Goal: Information Seeking & Learning: Learn about a topic

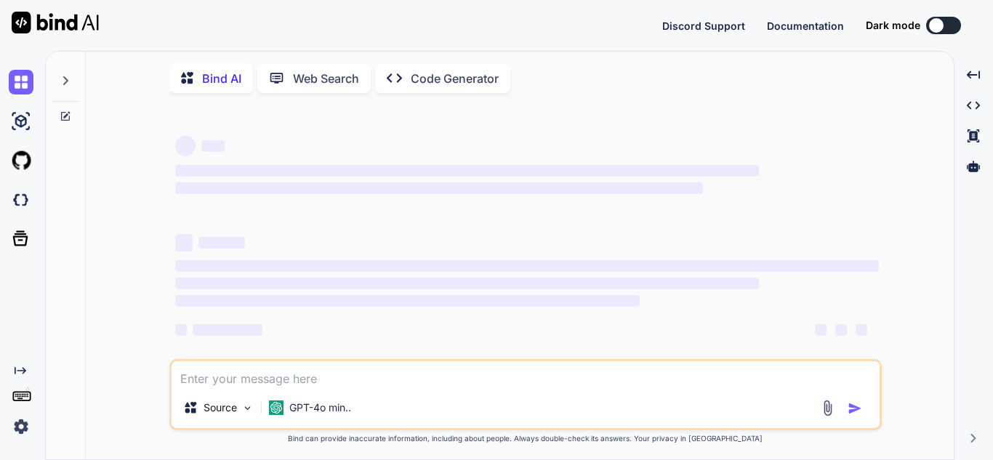
click at [67, 116] on icon at bounding box center [66, 114] width 7 height 7
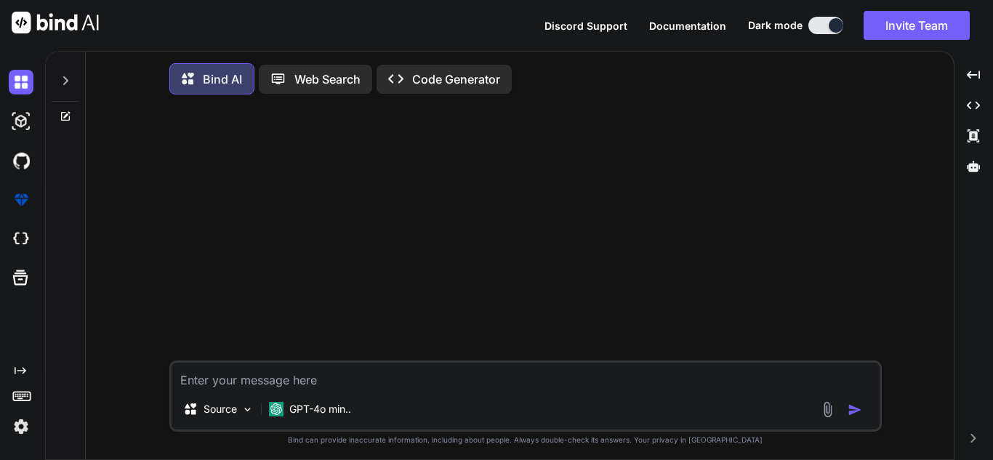
type textarea "x"
click at [282, 374] on textarea at bounding box center [526, 376] width 708 height 26
type textarea "H"
type textarea "x"
type textarea "Ho"
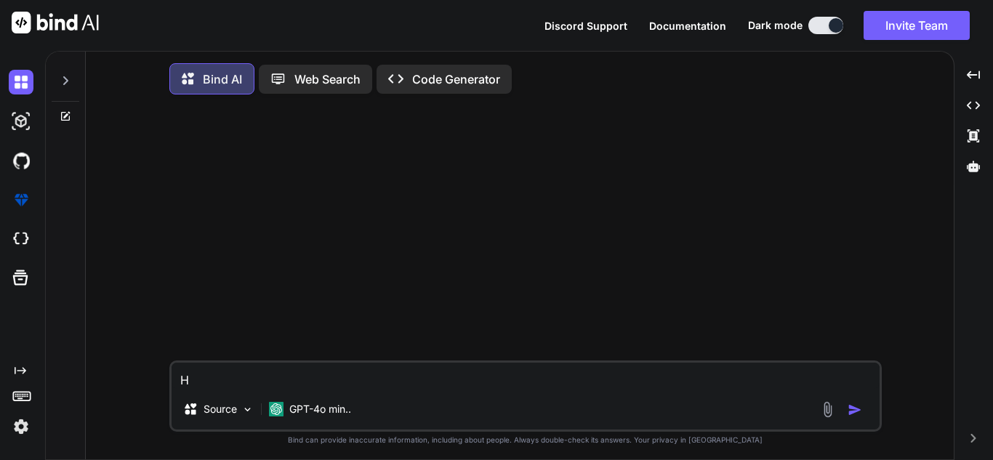
type textarea "x"
type textarea "How"
type textarea "x"
type textarea "How"
type textarea "x"
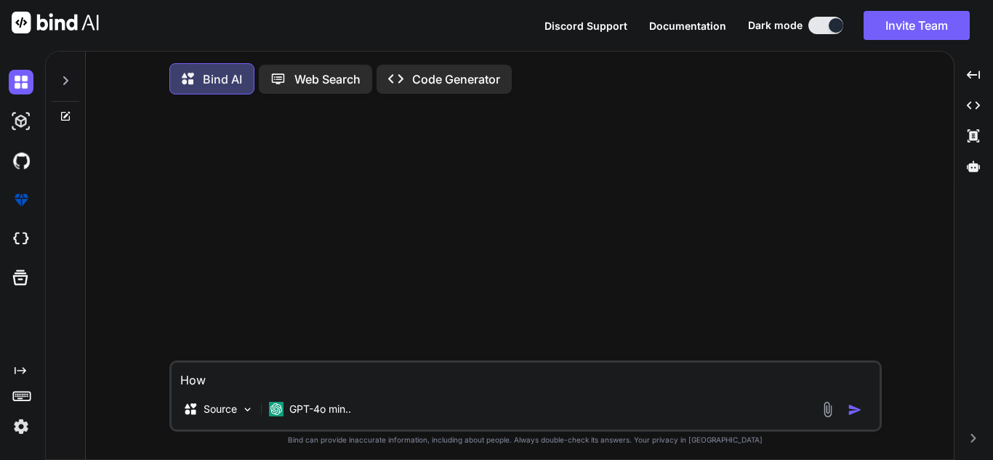
type textarea "How t"
type textarea "x"
type textarea "How to"
type textarea "x"
type textarea "How to"
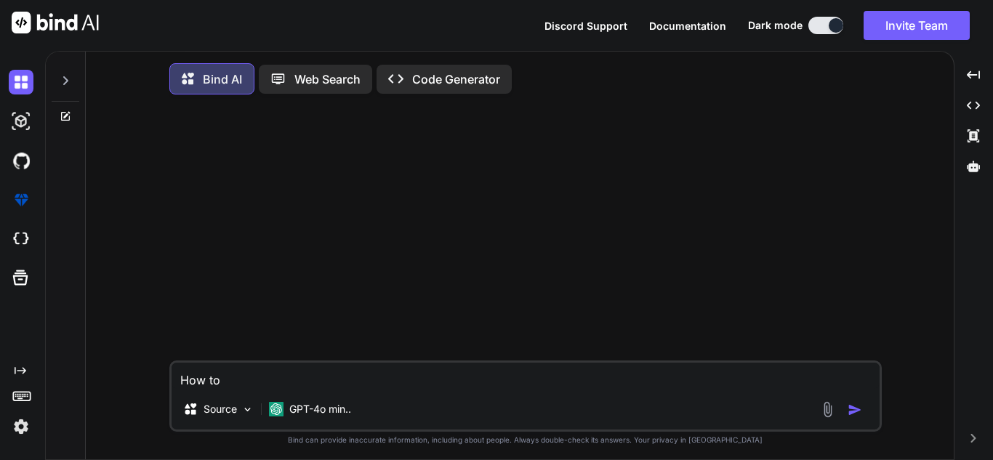
type textarea "x"
type textarea "How to f"
type textarea "x"
type textarea "How to fe"
type textarea "x"
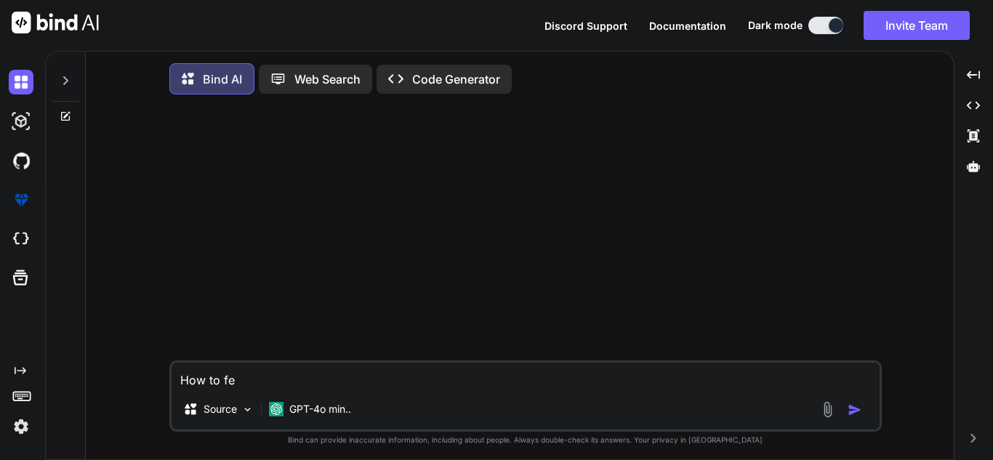
type textarea "How to fet"
type textarea "x"
type textarea "How to fetc"
type textarea "x"
type textarea "How to fetch"
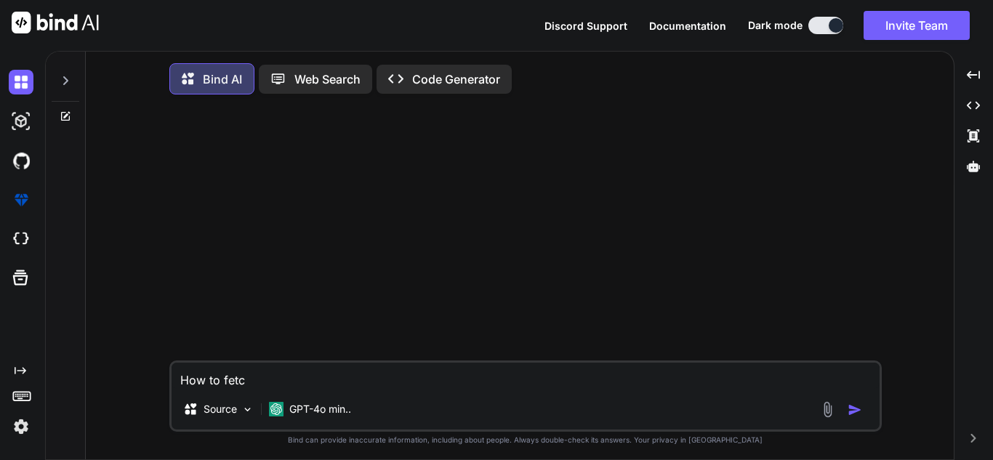
type textarea "x"
type textarea "How to fetch"
type textarea "x"
type textarea "How to fetch n"
type textarea "x"
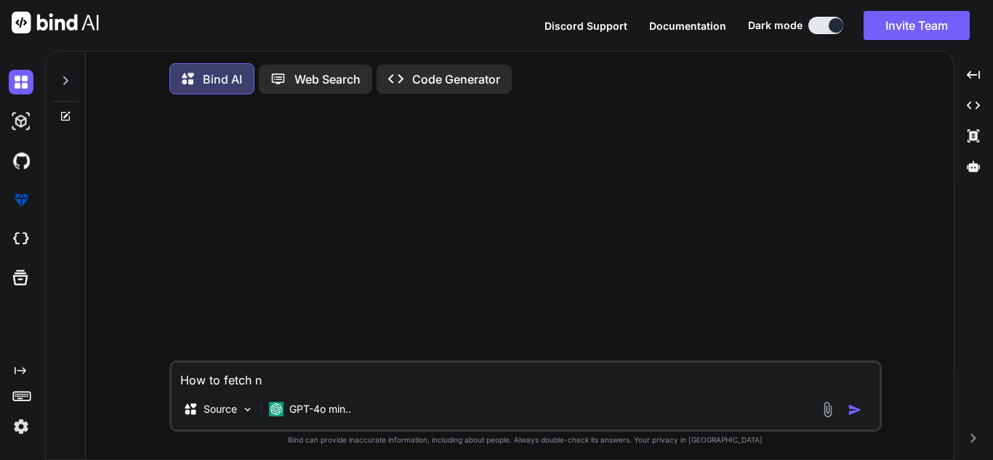
type textarea "How to fetch ne"
type textarea "x"
type textarea "How to fetch nes"
type textarea "x"
type textarea "How to fetch nest"
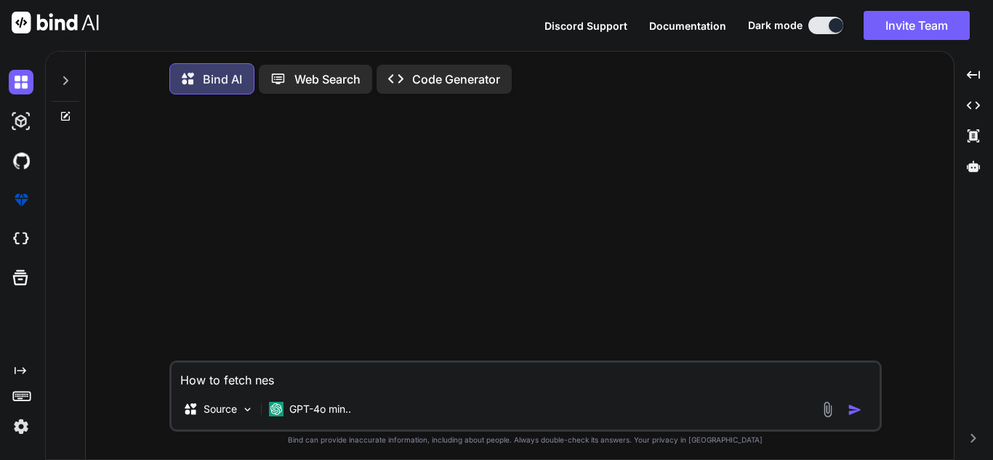
type textarea "x"
type textarea "How to fetch neste"
type textarea "x"
type textarea "How to fetch nested"
type textarea "x"
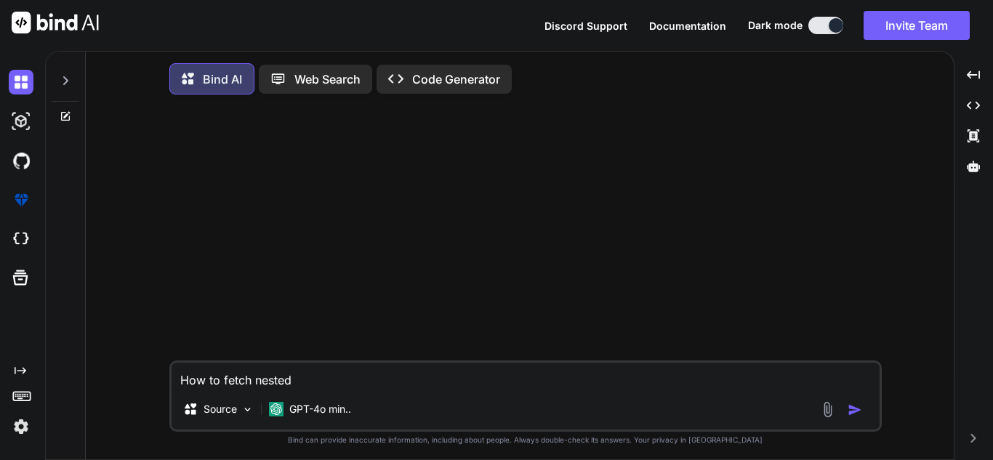
type textarea "How to fetch nested"
type textarea "x"
type textarea "How to fetch nested k"
type textarea "x"
type textarea "How to fetch nested ke"
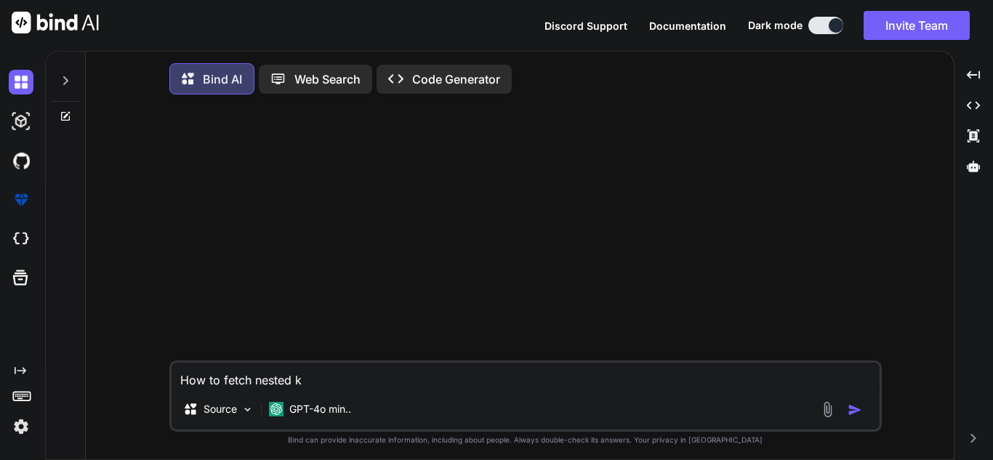
type textarea "x"
type textarea "How to fetch nested key"
type textarea "x"
type textarea "How to fetch nested key"
type textarea "x"
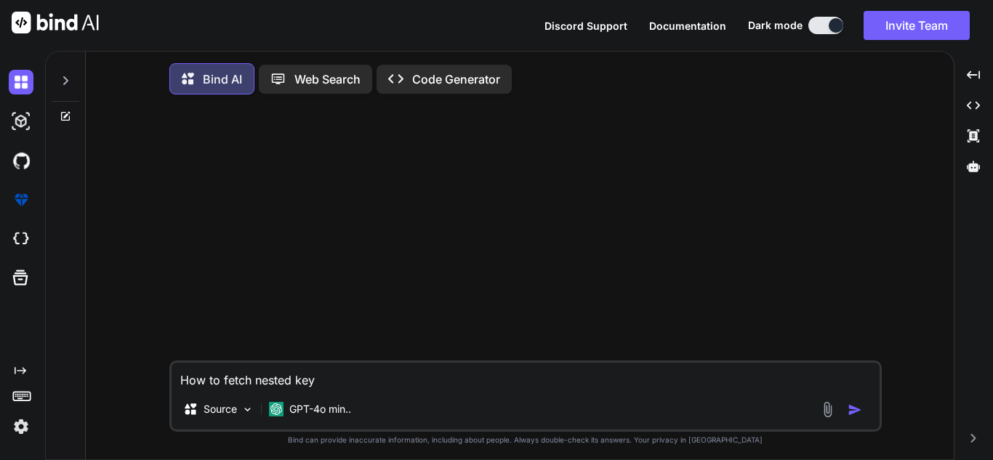
type textarea "How to fetch nested key i"
type textarea "x"
type textarea "How to fetch nested key in"
type textarea "x"
type textarea "How to fetch nested key in"
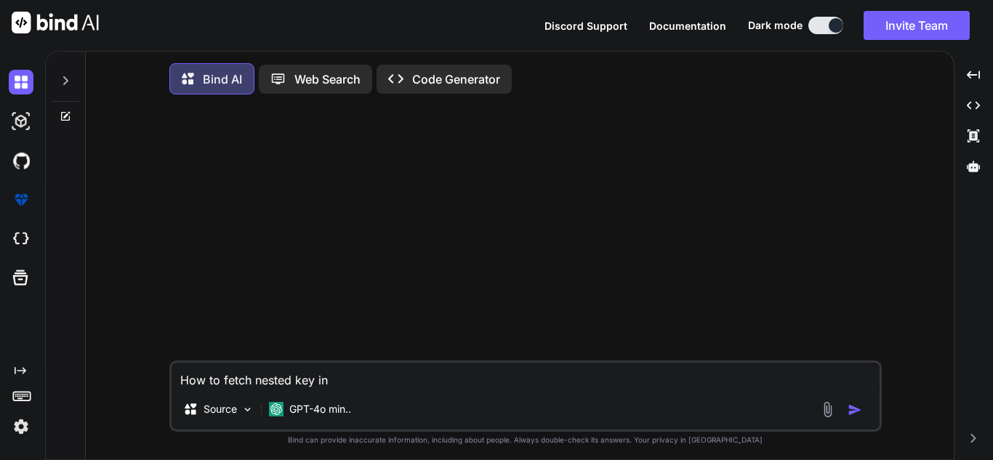
type textarea "x"
type textarea "How to fetch nested key in j"
type textarea "x"
type textarea "How to fetch nested key in js"
type textarea "x"
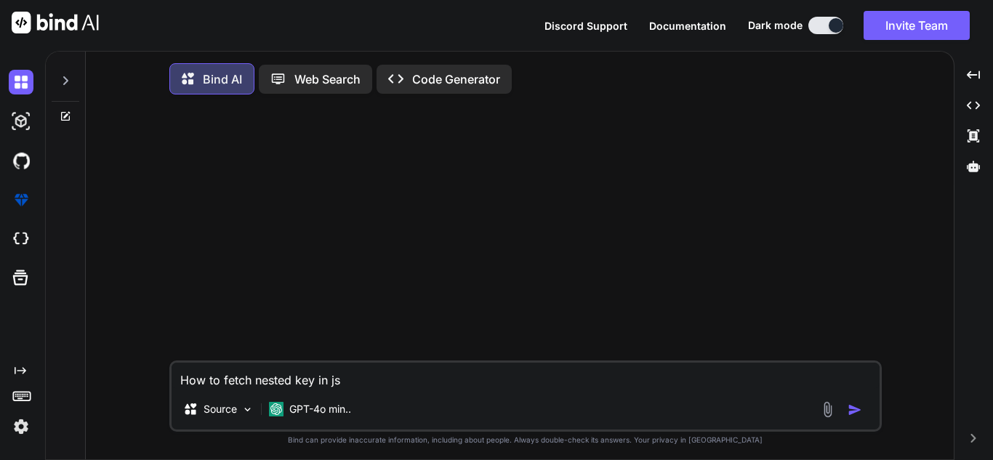
type textarea "How to fetch nested key in jso"
type textarea "x"
type textarea "How to fetch nested key in json"
type textarea "x"
type textarea "How to fetch nested key in json"
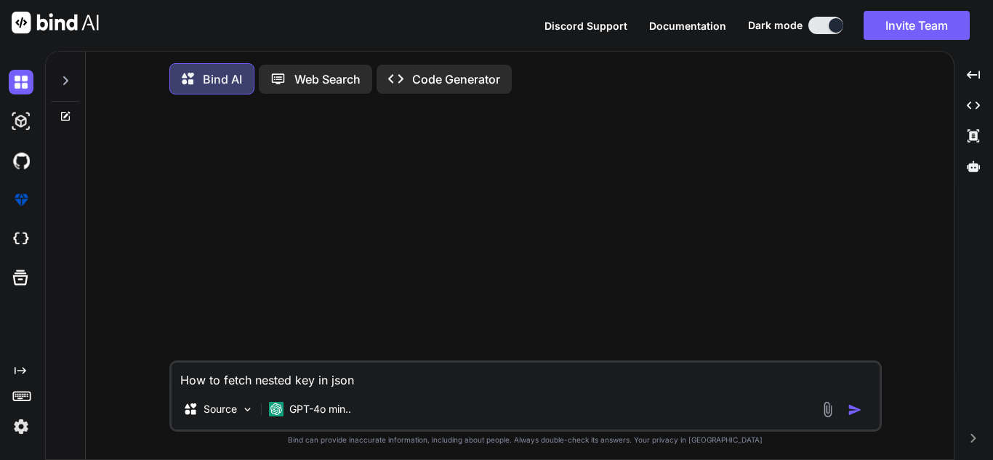
type textarea "x"
type textarea "How to fetch nested key in json w"
type textarea "x"
type textarea "How to fetch nested key in json wi"
type textarea "x"
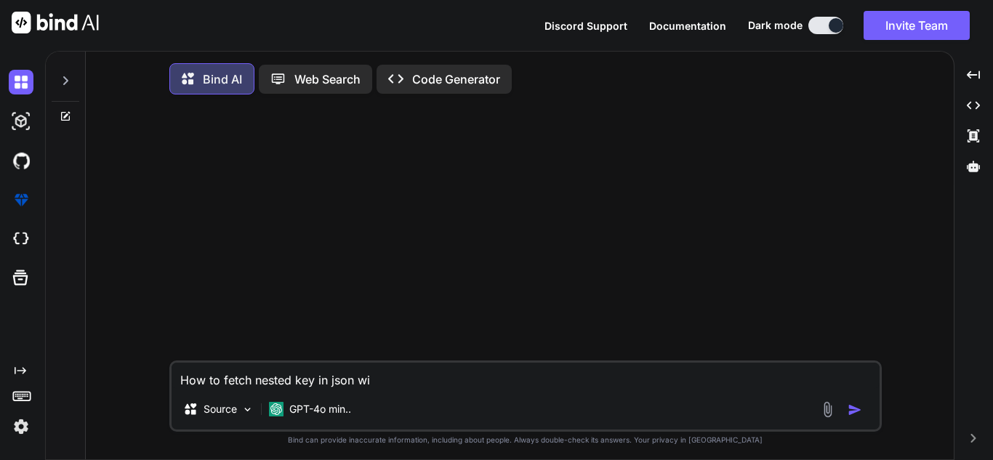
type textarea "How to fetch nested key in json wit"
type textarea "x"
type textarea "How to fetch nested key in json with"
type textarea "x"
type textarea "How to fetch nested key in json witho"
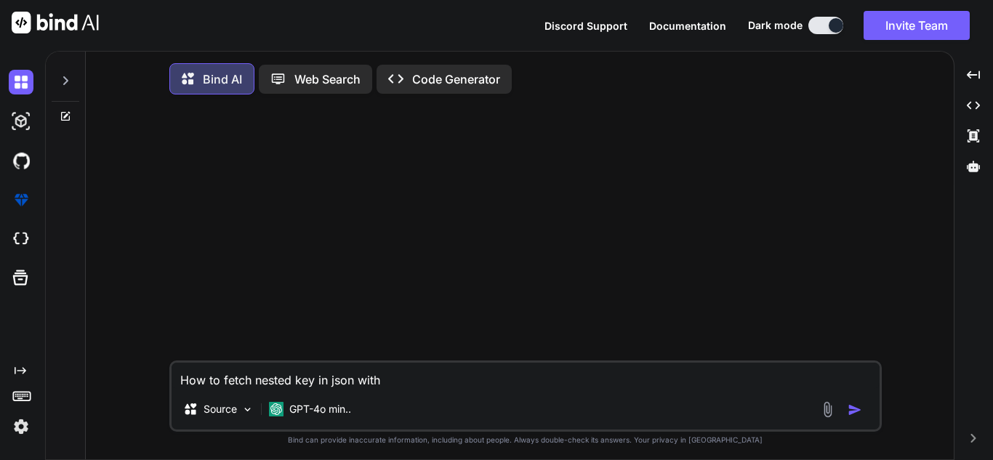
type textarea "x"
type textarea "How to fetch nested key in json withou"
type textarea "x"
type textarea "How to fetch nested key in json without"
type textarea "x"
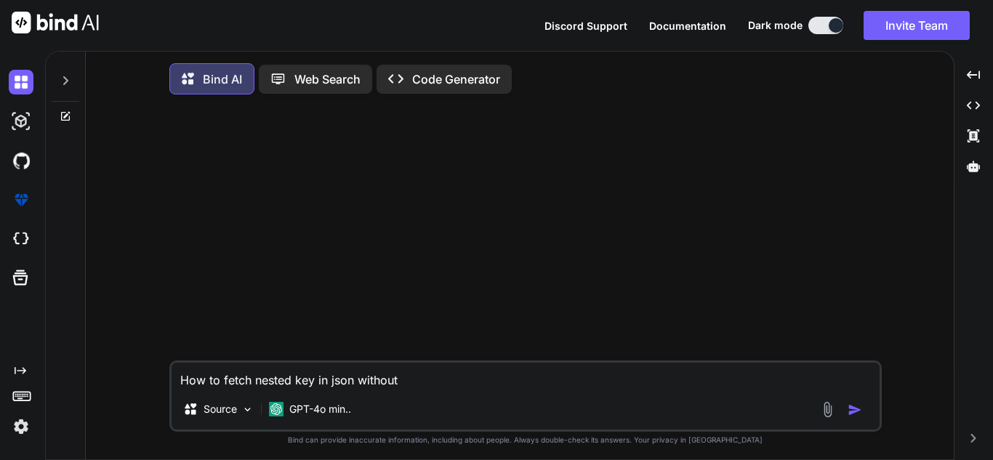
type textarea "How to fetch nested key in json without"
type textarea "x"
type textarea "How to fetch nested key in json without i"
type textarea "x"
type textarea "How to fetch nested key in json without it"
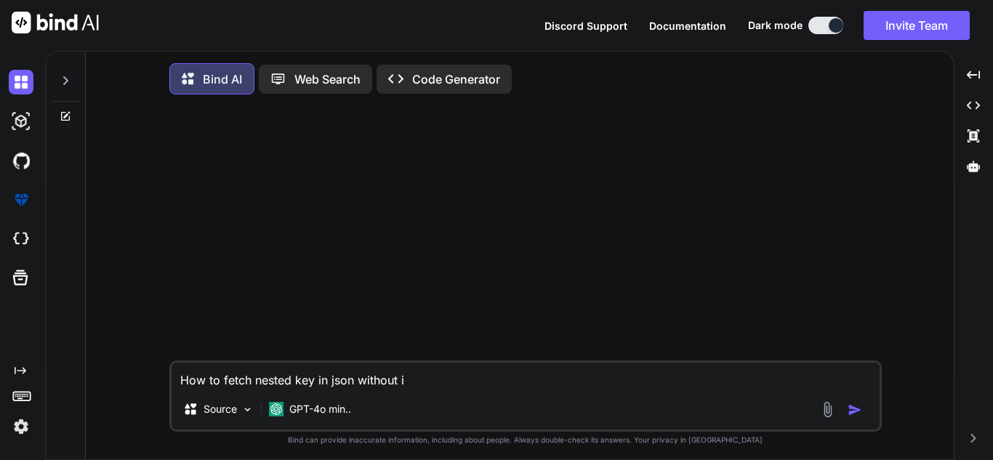
type textarea "x"
type textarea "How to fetch nested key in json without ite"
type textarea "x"
type textarea "How to fetch nested key in json without iter"
type textarea "x"
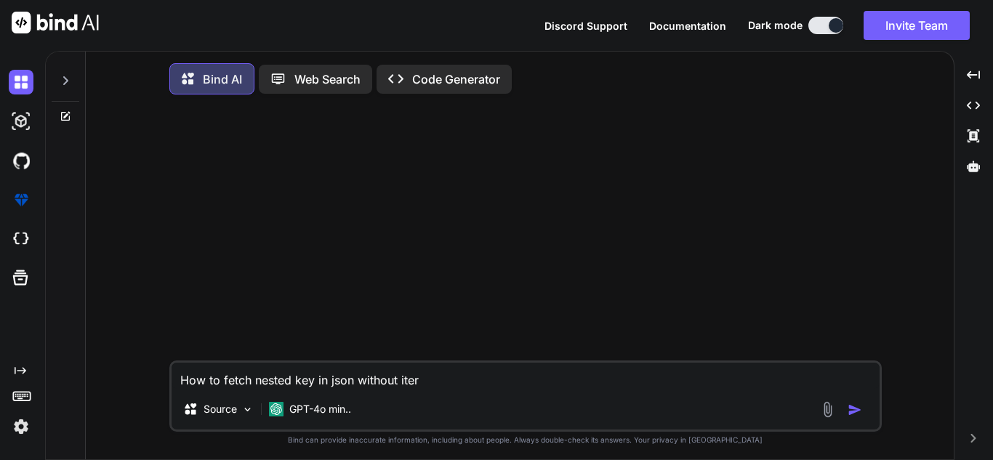
type textarea "How to fetch nested key in json without itera"
type textarea "x"
type textarea "How to fetch nested key in json without iterat"
type textarea "x"
type textarea "How to fetch nested key in json without iterati"
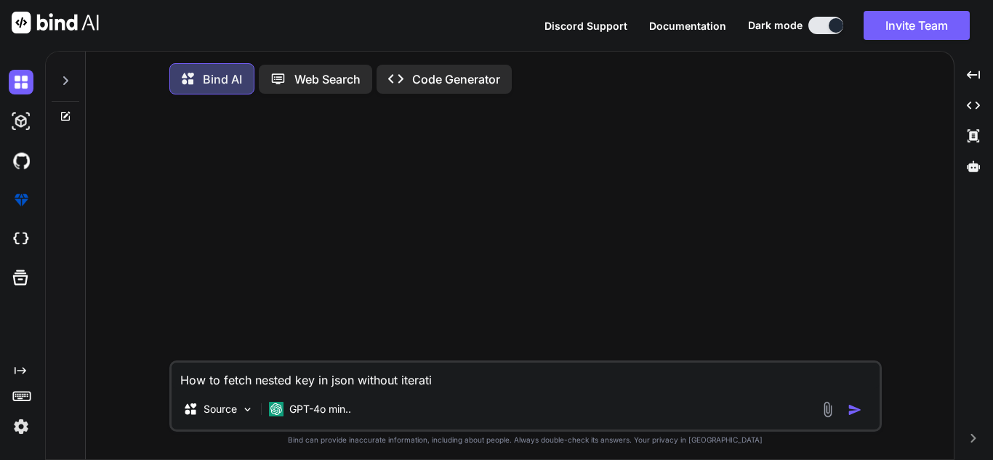
type textarea "x"
type textarea "How to fetch nested key in json without iteratin"
type textarea "x"
type textarea "How to fetch nested key in json without iterating"
type textarea "x"
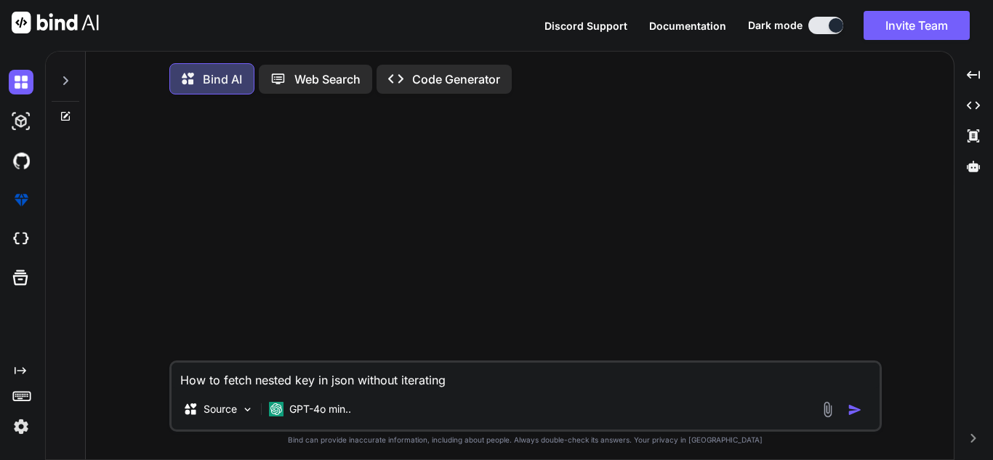
type textarea "How to fetch nested key in json without iterating"
type textarea "x"
type textarea "How to fetch nested key in json without iterating a"
type textarea "x"
type textarea "How to fetch nested key in json without iterating an"
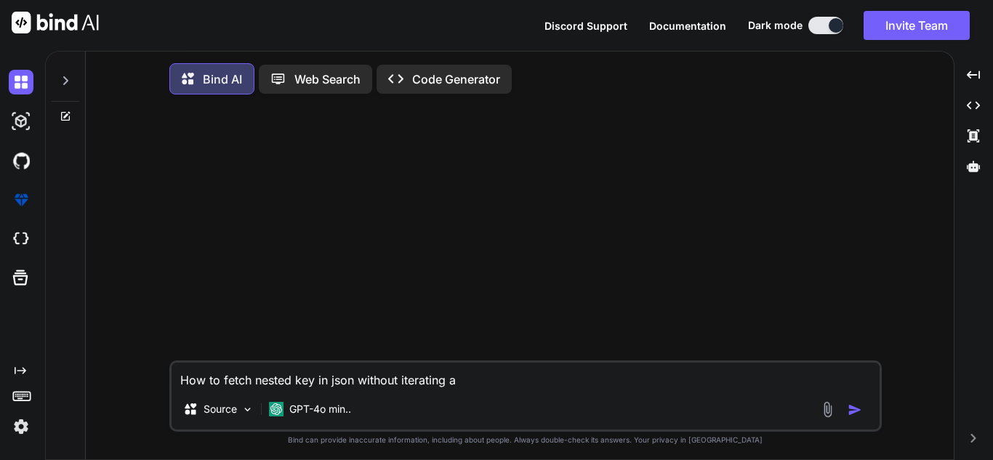
type textarea "x"
type textarea "How to fetch nested key in json without iterating and"
type textarea "x"
type textarea "How to fetch nested key in json without iterating and"
type textarea "x"
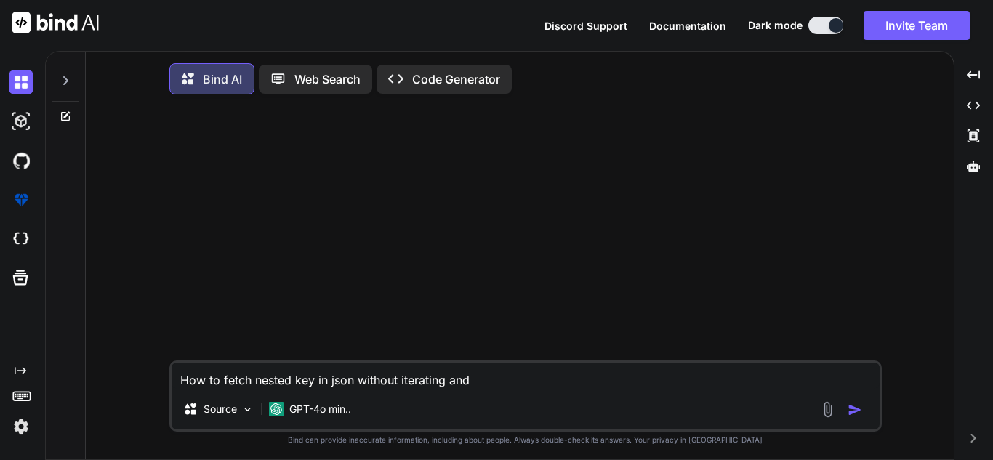
type textarea "How to fetch nested key in json without iterating and w"
type textarea "x"
type textarea "How to fetch nested key in json without iterating and wi"
type textarea "x"
type textarea "How to fetch nested key in json without iterating and wit"
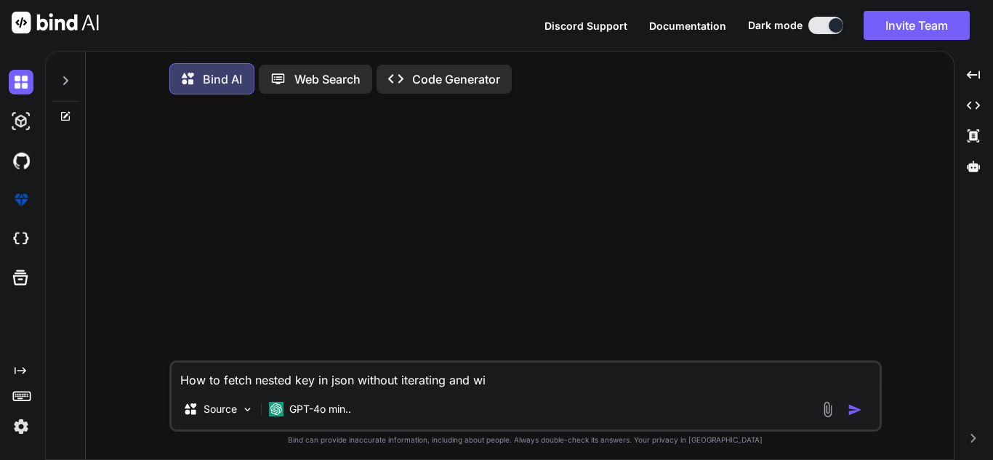
type textarea "x"
type textarea "How to fetch nested key in json without iterating and with"
type textarea "x"
type textarea "How to fetch nested key in json without iterating and witho"
type textarea "x"
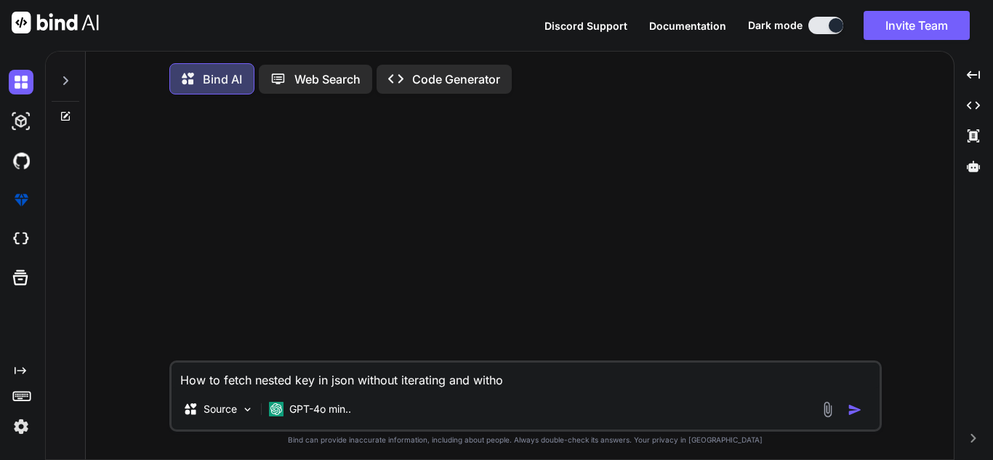
type textarea "How to fetch nested key in json without iterating and withou"
type textarea "x"
type textarea "How to fetch nested key in json without iterating and without"
type textarea "x"
type textarea "How to fetch nested key in json without iterating and without"
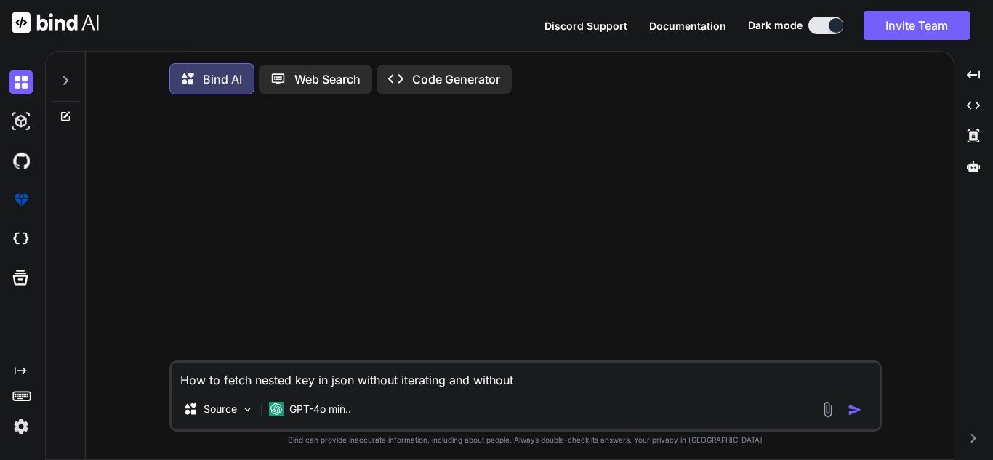
type textarea "x"
type textarea "How to fetch nested key in json without iterating and without k"
type textarea "x"
type textarea "How to fetch nested key in json without iterating and without kn"
type textarea "x"
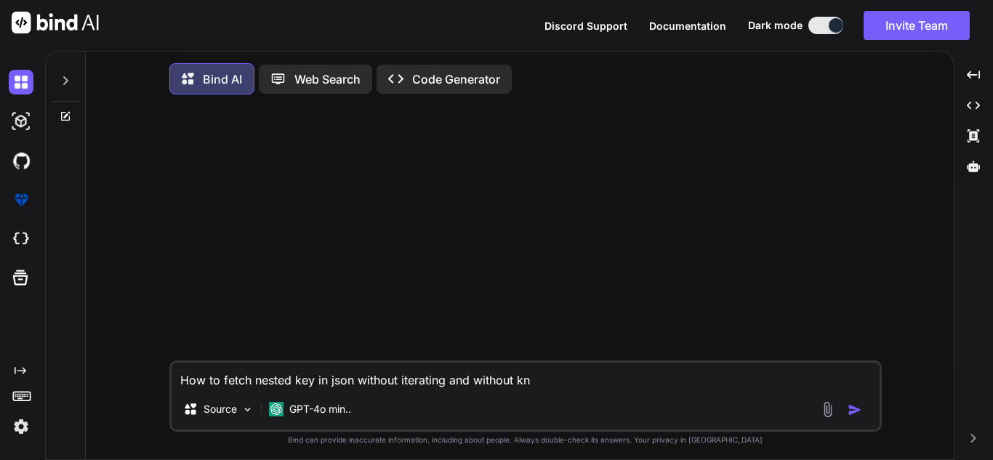
type textarea "How to fetch nested key in json without iterating and without kno"
type textarea "x"
type textarea "How to fetch nested key in json without iterating and without know"
type textarea "x"
type textarea "How to fetch nested key in json without iterating and without knowi"
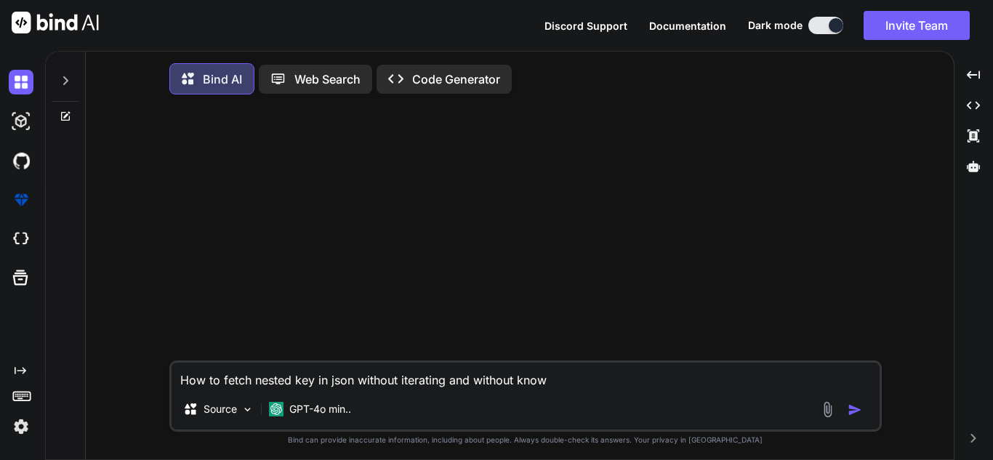
type textarea "x"
type textarea "How to fetch nested key in json without iterating and without knowin"
type textarea "x"
type textarea "How to fetch nested key in json without iterating and without knowing"
type textarea "x"
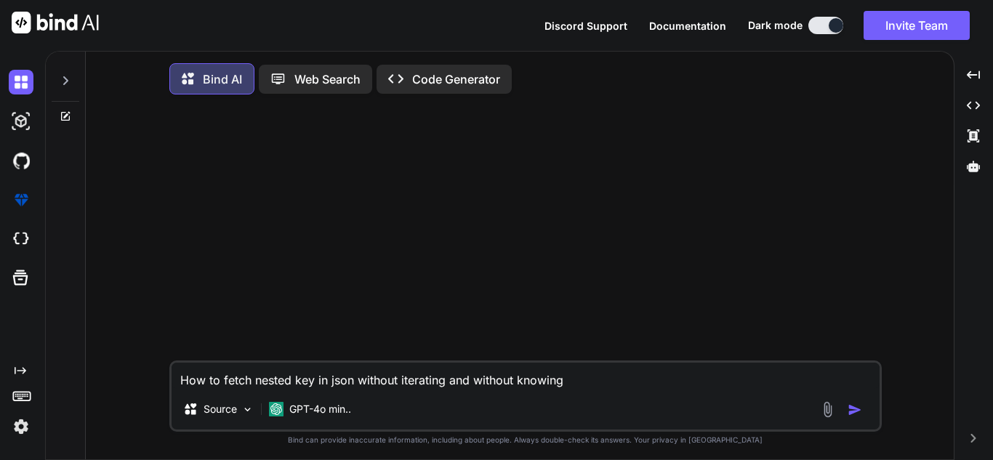
type textarea "How to fetch nested key in json without iterating and without knowing"
type textarea "x"
type textarea "How to fetch nested key in json without iterating and without knowing w"
type textarea "x"
type textarea "How to fetch nested key in json without iterating and without knowing wh"
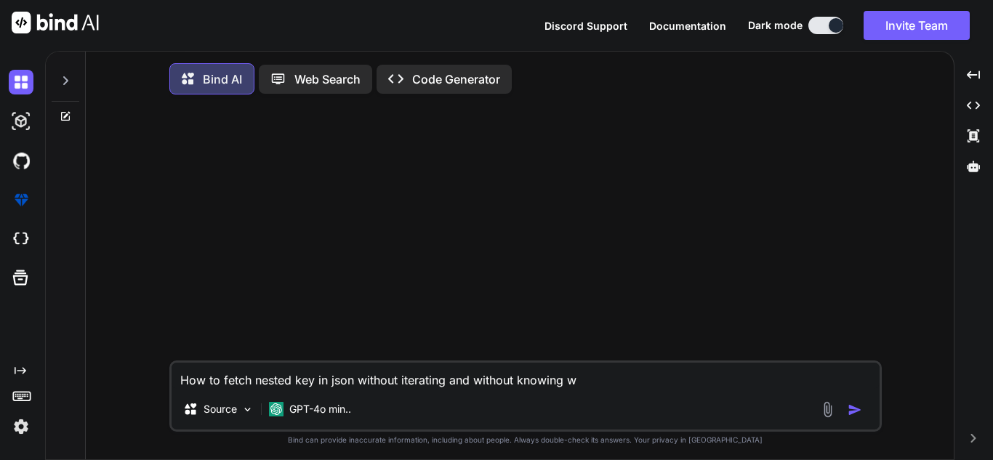
type textarea "x"
type textarea "How to fetch nested key in json without iterating and without knowing whi"
type textarea "x"
type textarea "How to fetch nested key in json without iterating and without knowing whic"
type textarea "x"
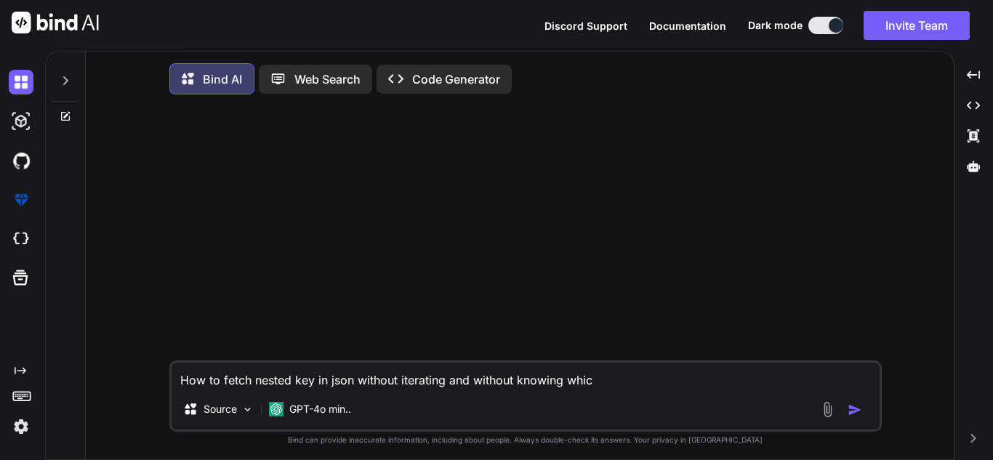
type textarea "How to fetch nested key in json without iterating and without knowing which"
type textarea "x"
type textarea "How to fetch nested key in json without iterating and without knowing which"
type textarea "x"
type textarea "How to fetch nested key in json without iterating and without knowing which i"
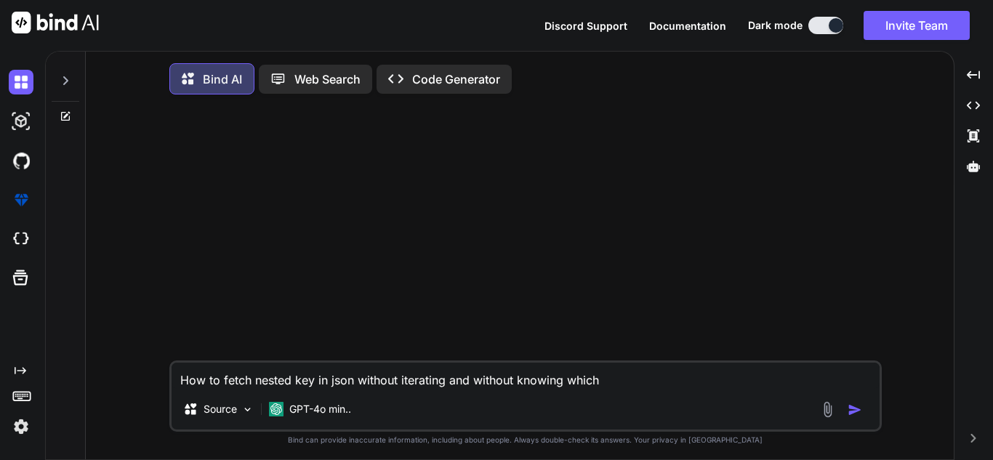
type textarea "x"
type textarea "How to fetch nested key in json without iterating and without knowing which is"
type textarea "x"
type textarea "How to fetch nested key in json without iterating and without knowing which is"
type textarea "x"
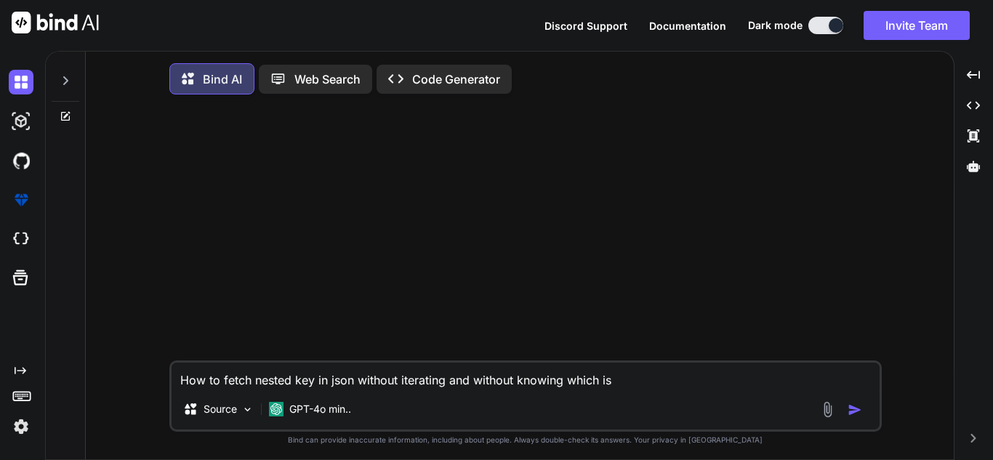
type textarea "How to fetch nested key in json without iterating and without knowing which is t"
type textarea "x"
type textarea "How to fetch nested key in json without iterating and without knowing which is …"
type textarea "x"
type textarea "How to fetch nested key in json without iterating and without knowing which is …"
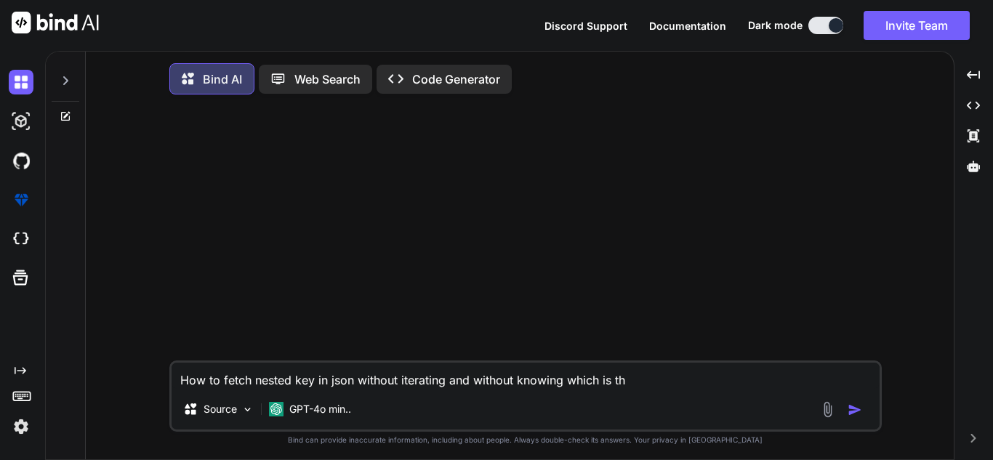
type textarea "x"
type textarea "How to fetch nested key in json without iterating and without knowing which is …"
type textarea "x"
type textarea "How to fetch nested key in json without iterating and without knowing which is …"
type textarea "x"
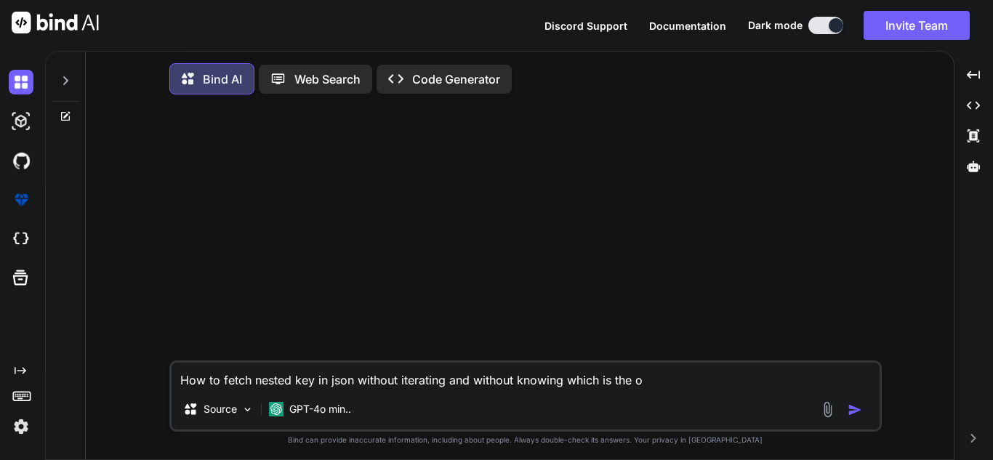
type textarea "How to fetch nested key in json without iterating and without knowing which is …"
type textarea "x"
type textarea "How to fetch nested key in json without iterating and without knowing which is …"
type textarea "x"
type textarea "How to fetch nested key in json without iterating and without knowing which is …"
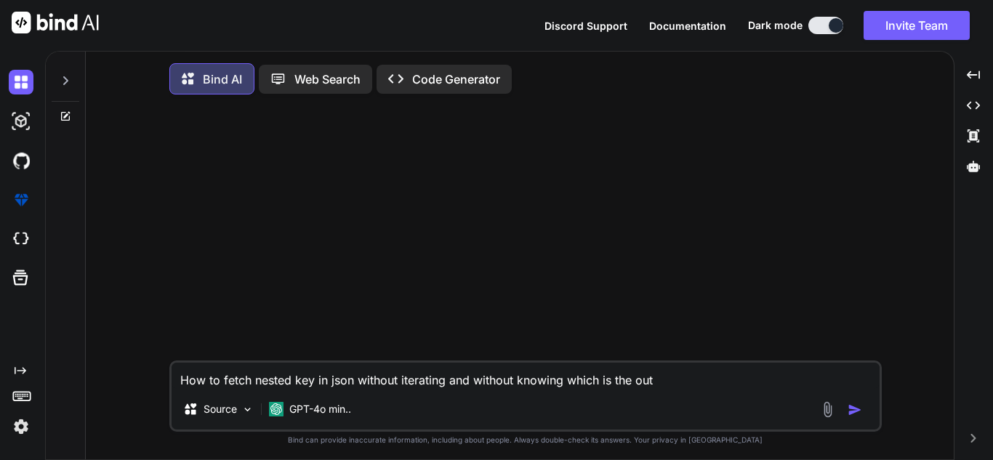
type textarea "x"
type textarea "How to fetch nested key in json without iterating and without knowing which is …"
type textarea "x"
type textarea "How to fetch nested key in json without iterating and without knowing which is …"
type textarea "x"
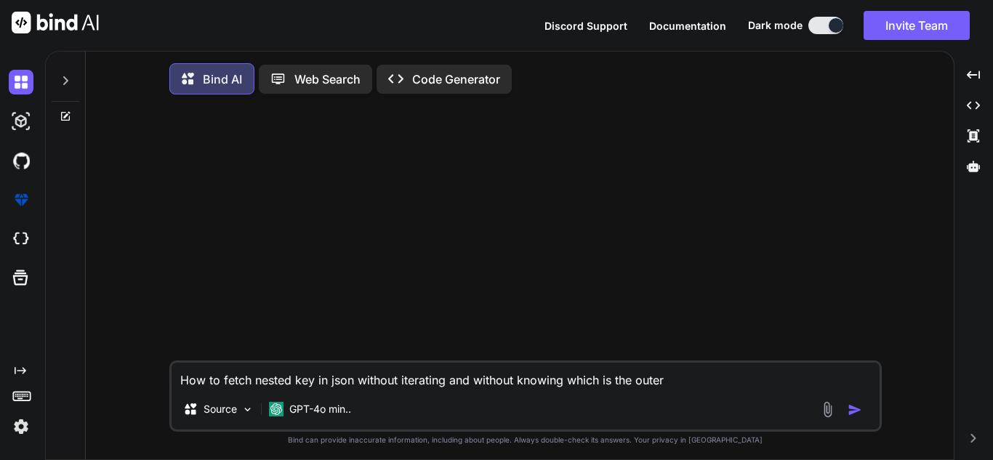
type textarea "How to fetch nested key in json without iterating and without knowing which is …"
type textarea "x"
type textarea "How to fetch nested key in json without iterating and without knowing which is …"
type textarea "x"
type textarea "How to fetch nested key in json without iterating and without knowing which is …"
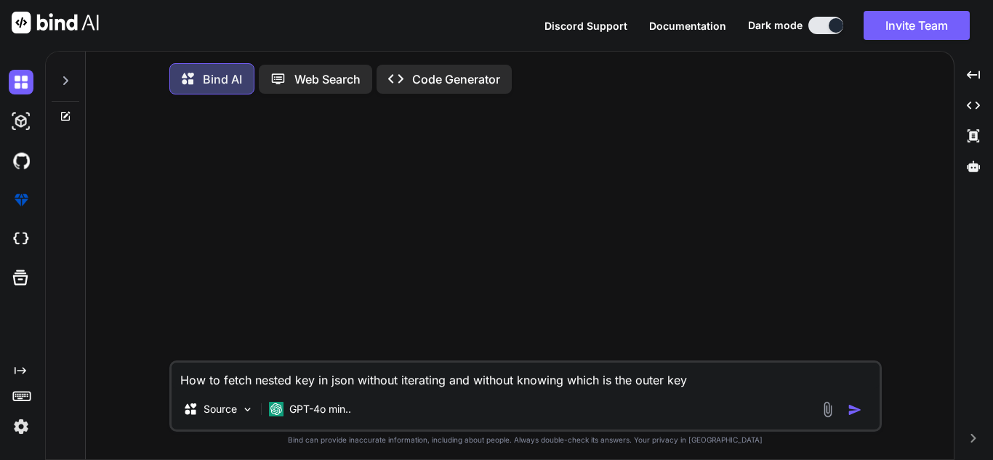
type textarea "x"
type textarea "How to fetch nested key in json without iterating and without knowing which is …"
type textarea "x"
type textarea "How to fetch nested key in json without iterating and without knowing which is …"
type textarea "x"
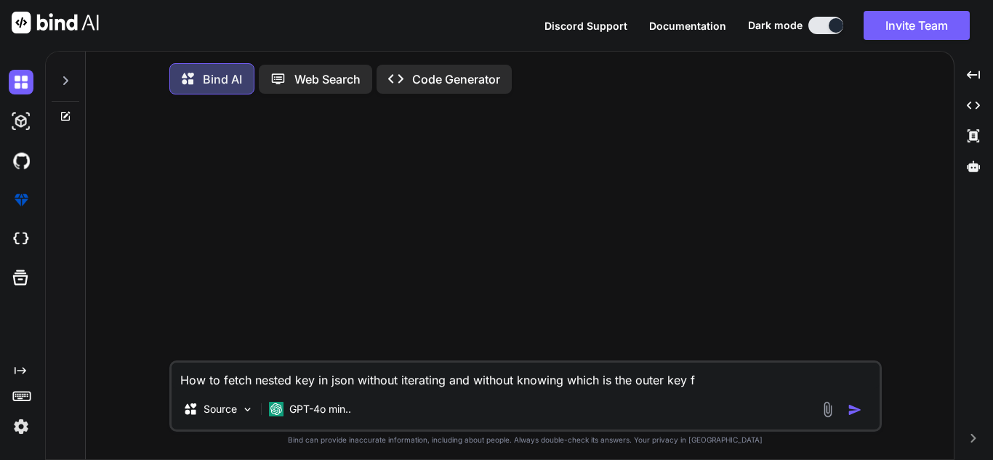
type textarea "How to fetch nested key in json without iterating and without knowing which is …"
type textarea "x"
type textarea "How to fetch nested key in json without iterating and without knowing which is …"
type textarea "x"
type textarea "How to fetch nested key in json without iterating and without knowing which is …"
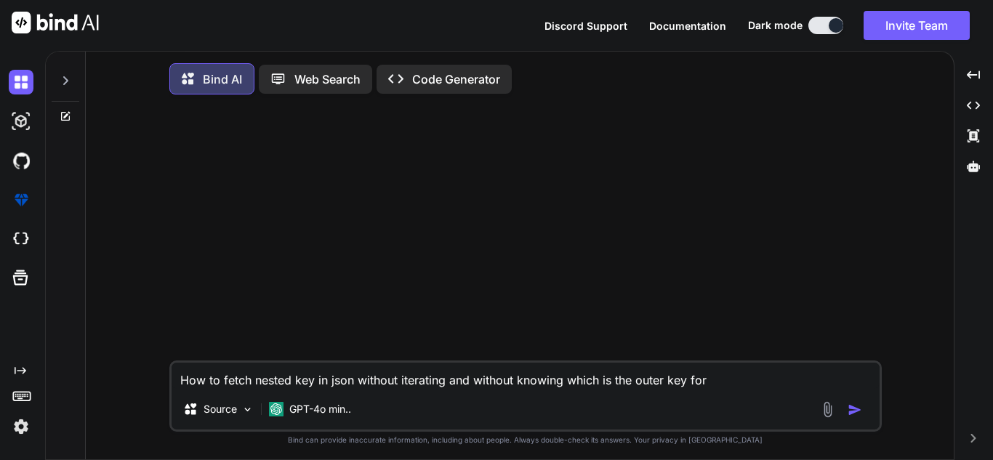
type textarea "x"
type textarea "How to fetch nested key in json without iterating and without knowing which is …"
type textarea "x"
type textarea "How to fetch nested key in json without iterating and without knowing which is …"
type textarea "x"
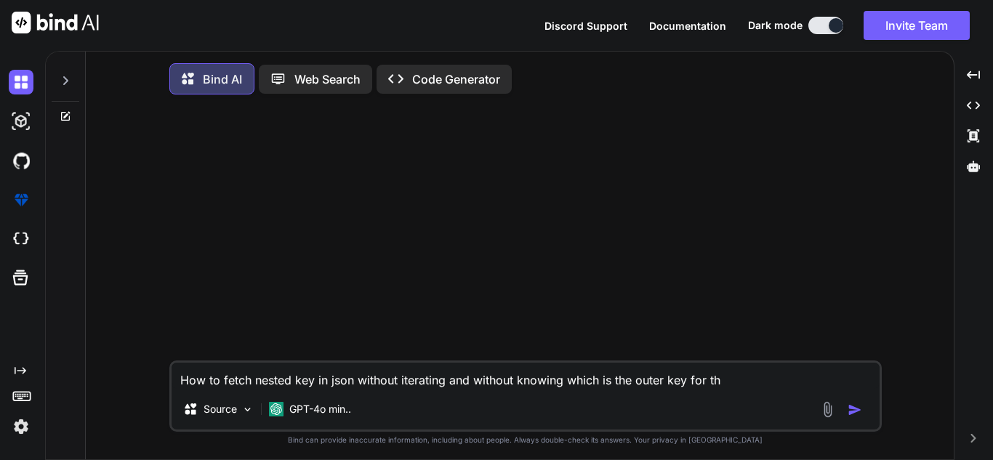
type textarea "How to fetch nested key in json without iterating and without knowing which is …"
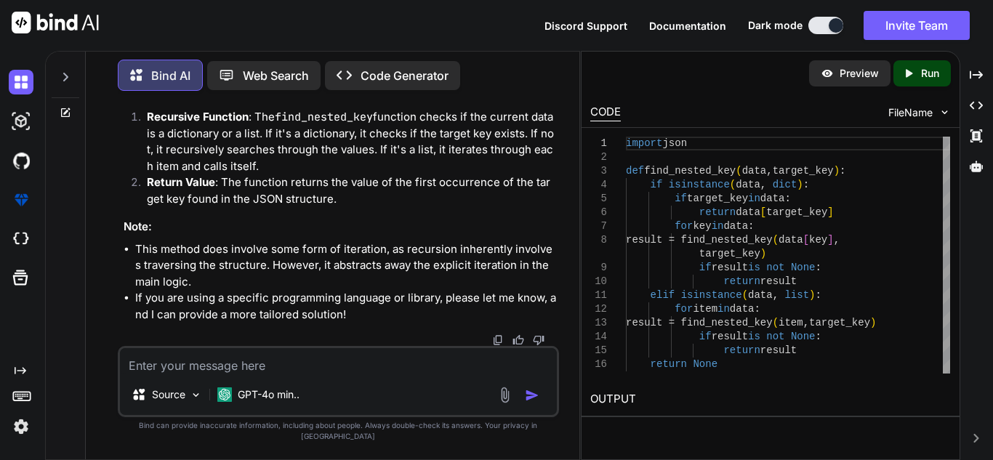
scroll to position [902, 0]
click at [276, 370] on textarea at bounding box center [338, 361] width 437 height 26
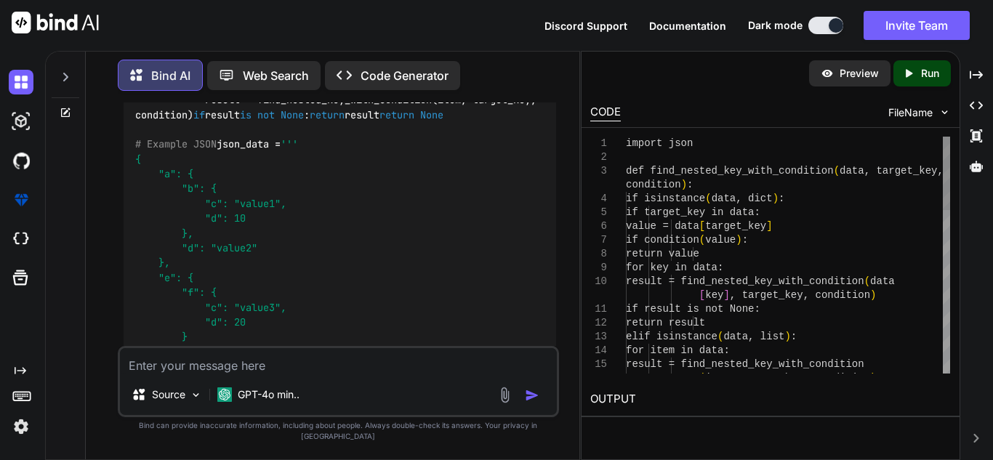
scroll to position [1241, 0]
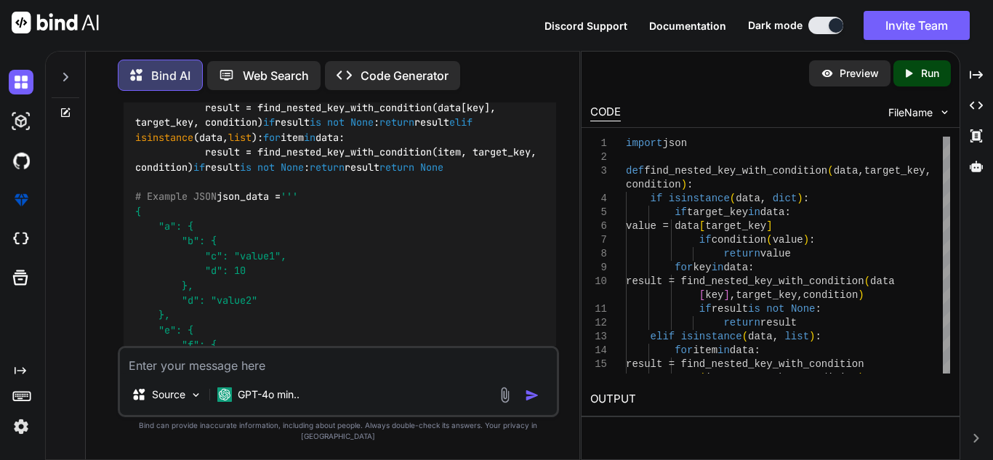
click at [521, 23] on img at bounding box center [520, 18] width 12 height 12
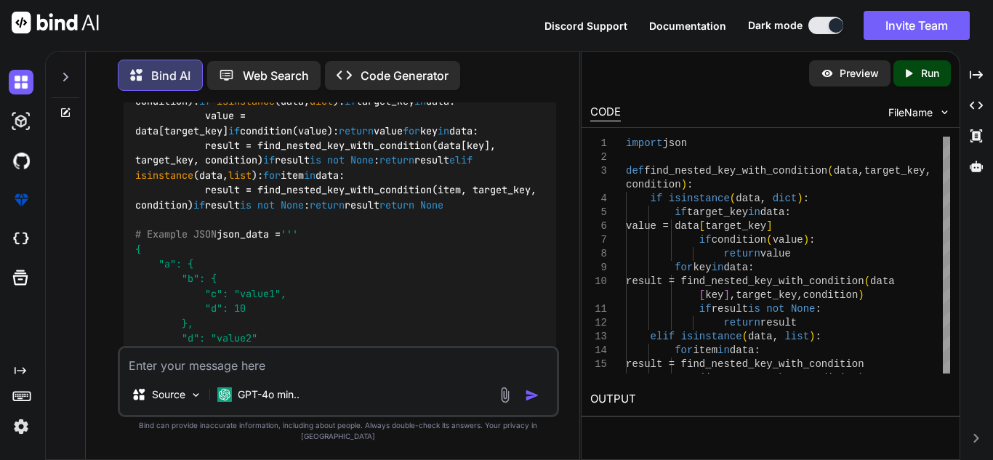
scroll to position [1265, 0]
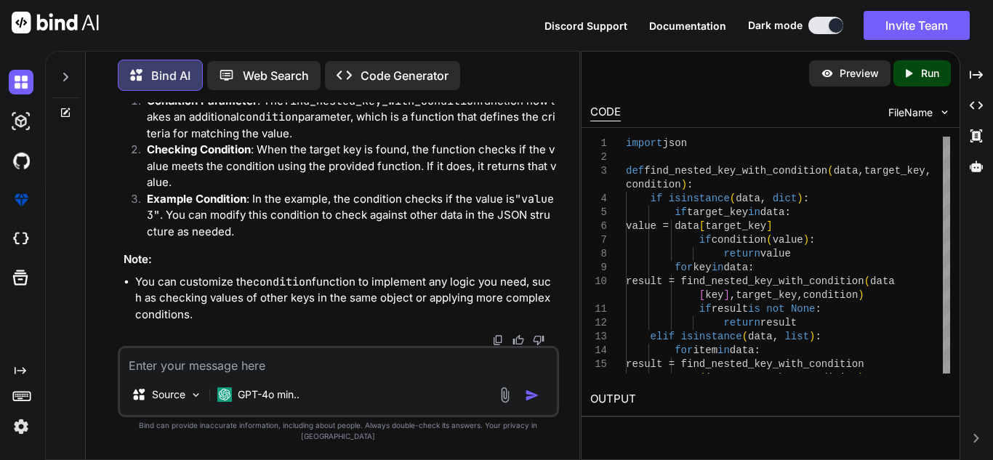
scroll to position [2218, 0]
click at [422, 371] on textarea at bounding box center [338, 361] width 437 height 26
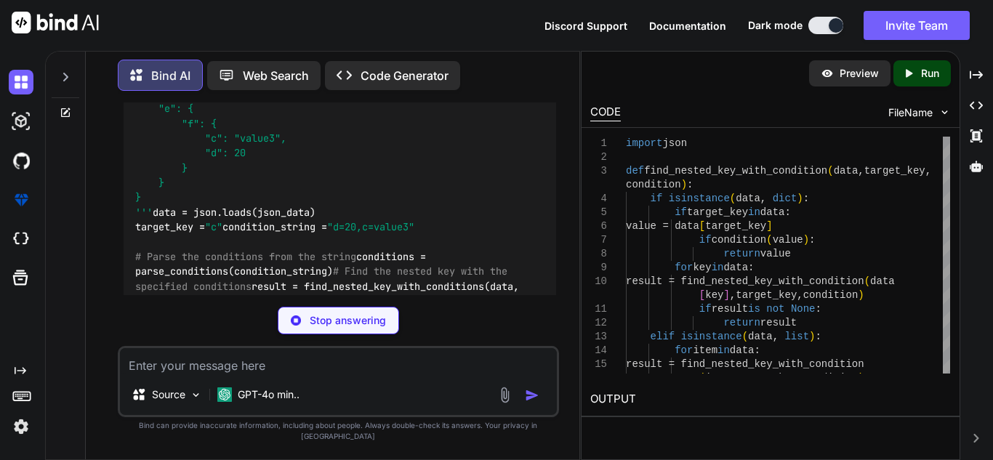
scroll to position [2608, 0]
